Goal: Feedback & Contribution: Contribute content

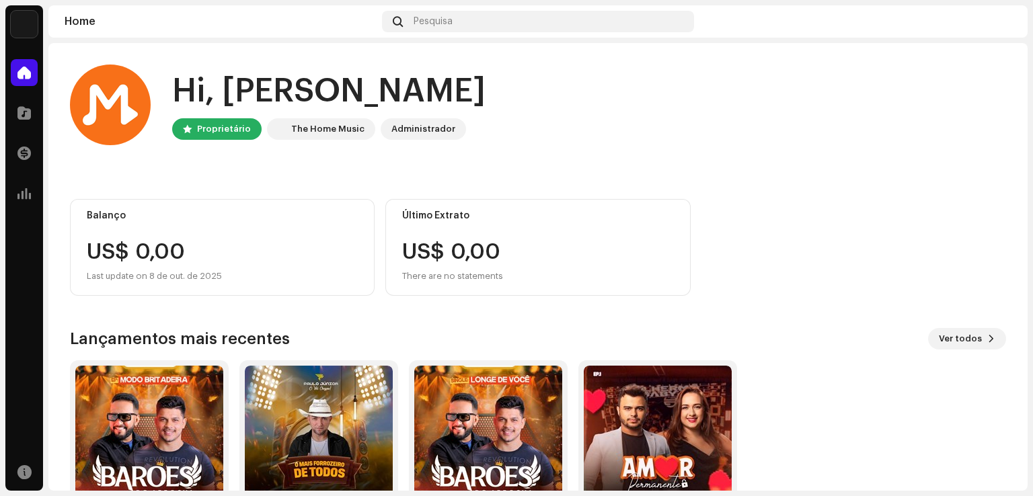
click at [775, 225] on div "Balanço US$ 0,00 Last update on [DATE] Último Extrato US$ 0,00 There are no sta…" at bounding box center [538, 247] width 936 height 97
click at [650, 243] on div "US$ 0,00 There are no statements" at bounding box center [537, 262] width 271 height 43
click at [24, 104] on div at bounding box center [24, 113] width 27 height 27
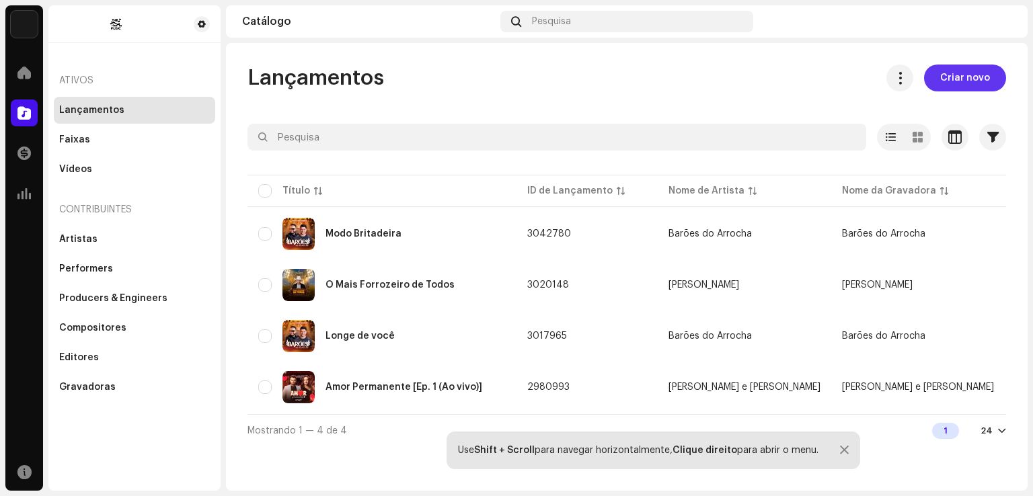
click at [956, 71] on span "Criar novo" at bounding box center [965, 78] width 50 height 27
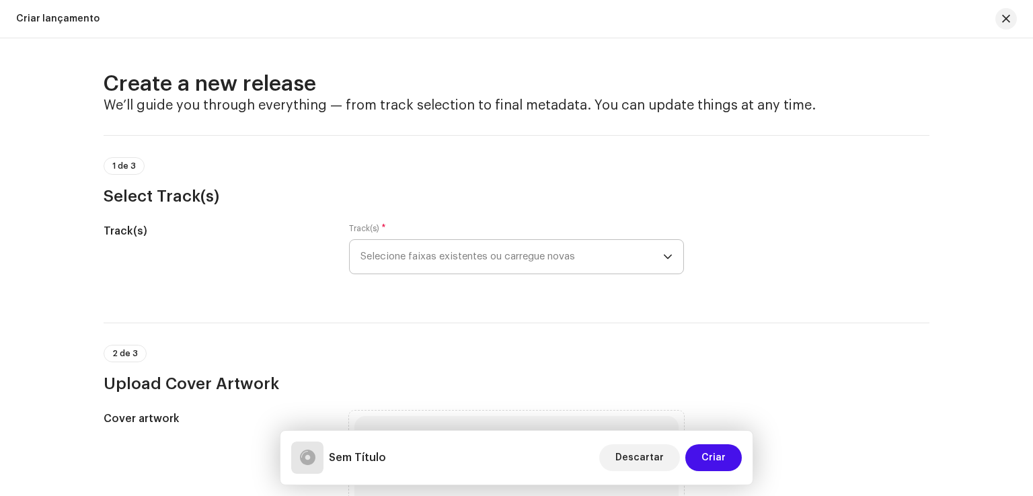
click at [493, 261] on span "Selecione faixas existentes ou carregue novas" at bounding box center [511, 257] width 303 height 34
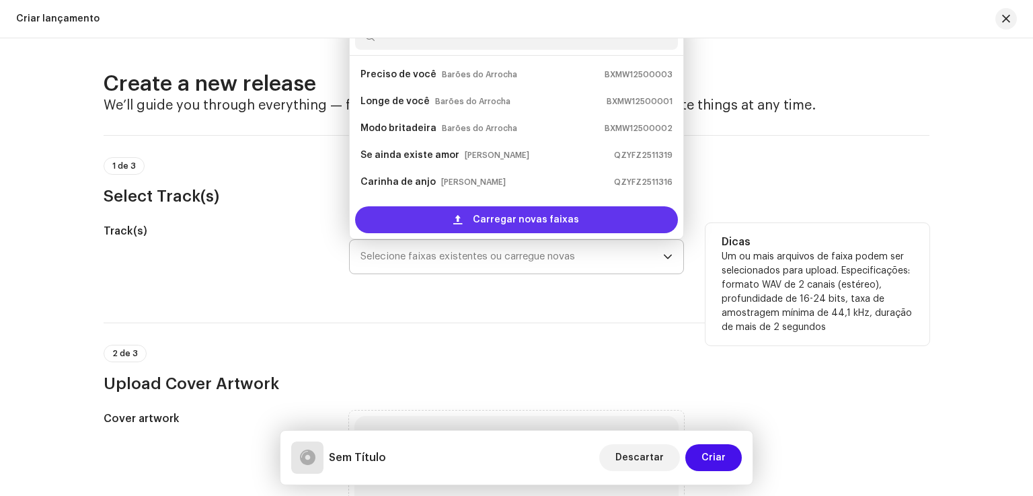
click at [530, 216] on span "Carregar novas faixas" at bounding box center [526, 219] width 106 height 27
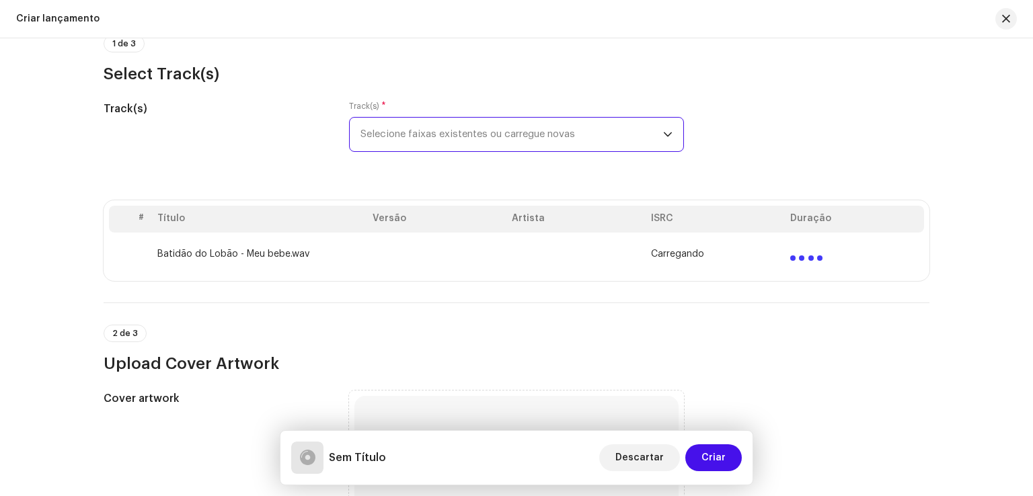
scroll to position [128, 0]
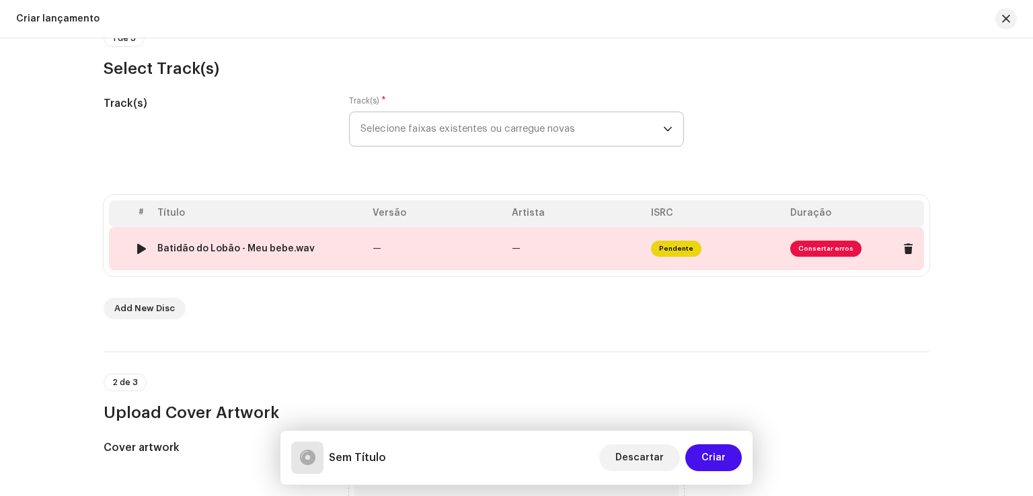
click at [519, 251] on td "—" at bounding box center [575, 248] width 139 height 43
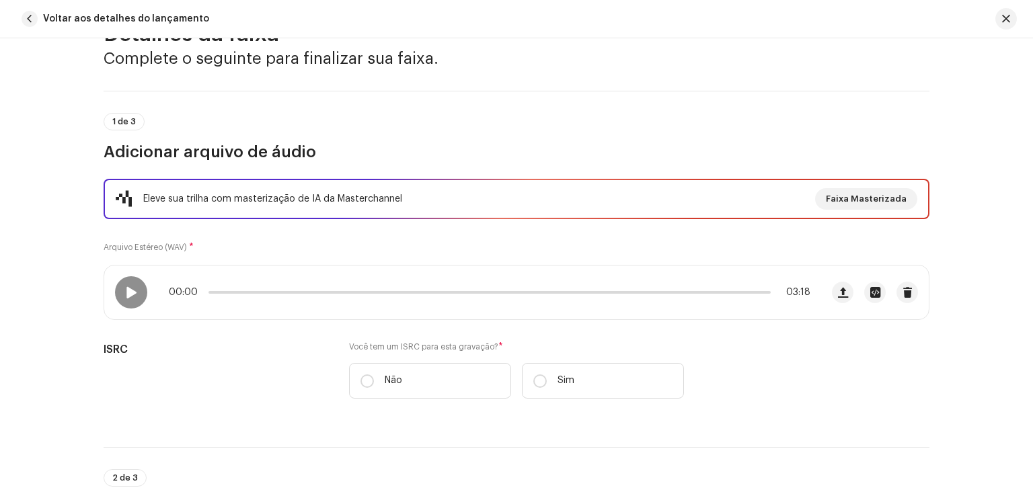
scroll to position [0, 0]
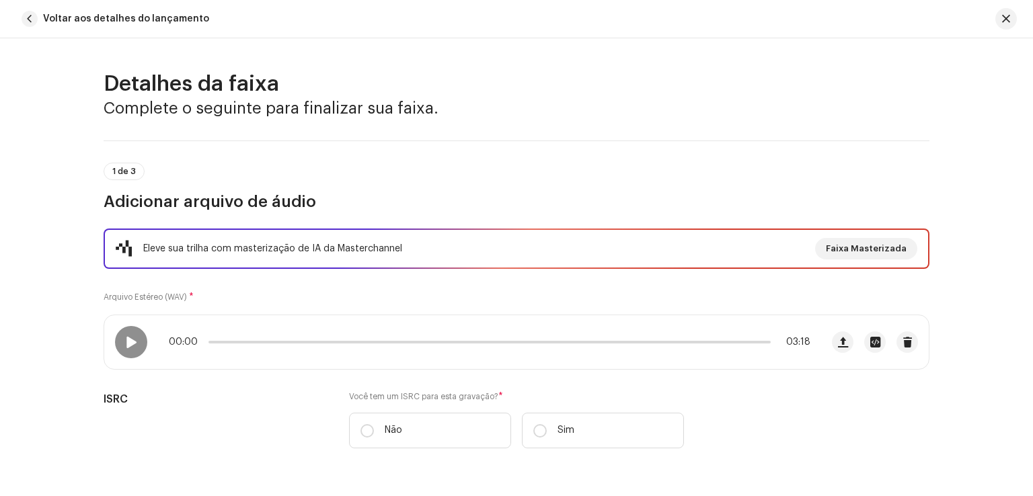
click at [960, 186] on div "Detalhes da faixa Complete o seguinte para finalizar sua faixa. 1 de 3 Adiciona…" at bounding box center [516, 267] width 1033 height 458
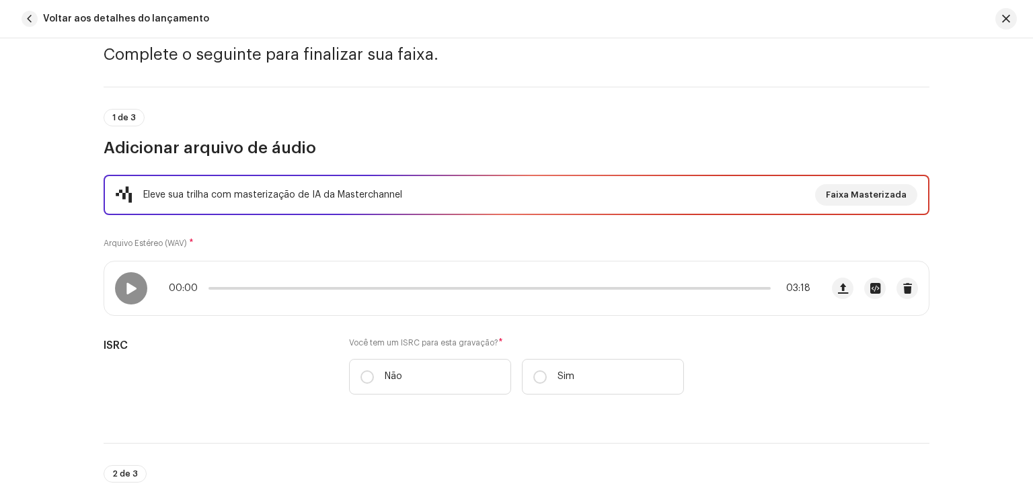
scroll to position [81, 0]
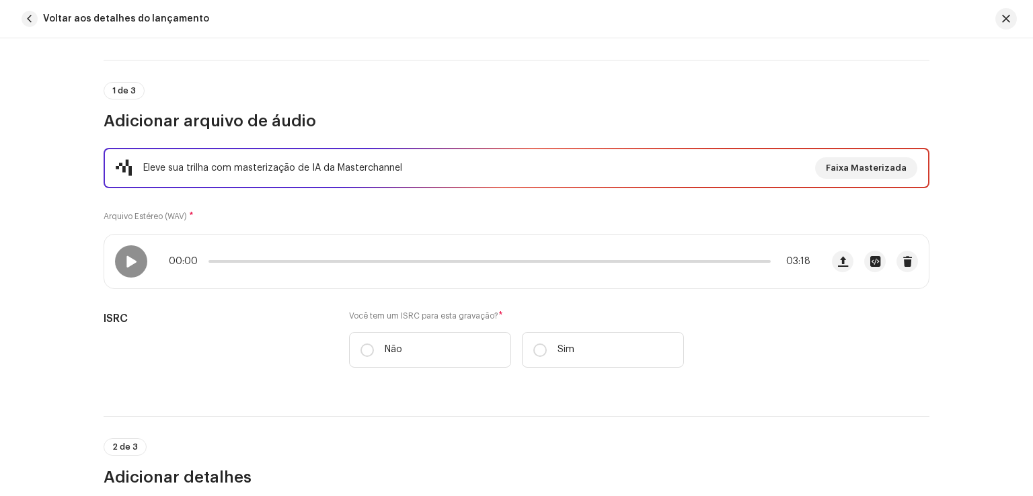
click at [328, 430] on div "2 de 3 Adicionar detalhes" at bounding box center [517, 452] width 826 height 72
